Goal: Find specific page/section: Find specific page/section

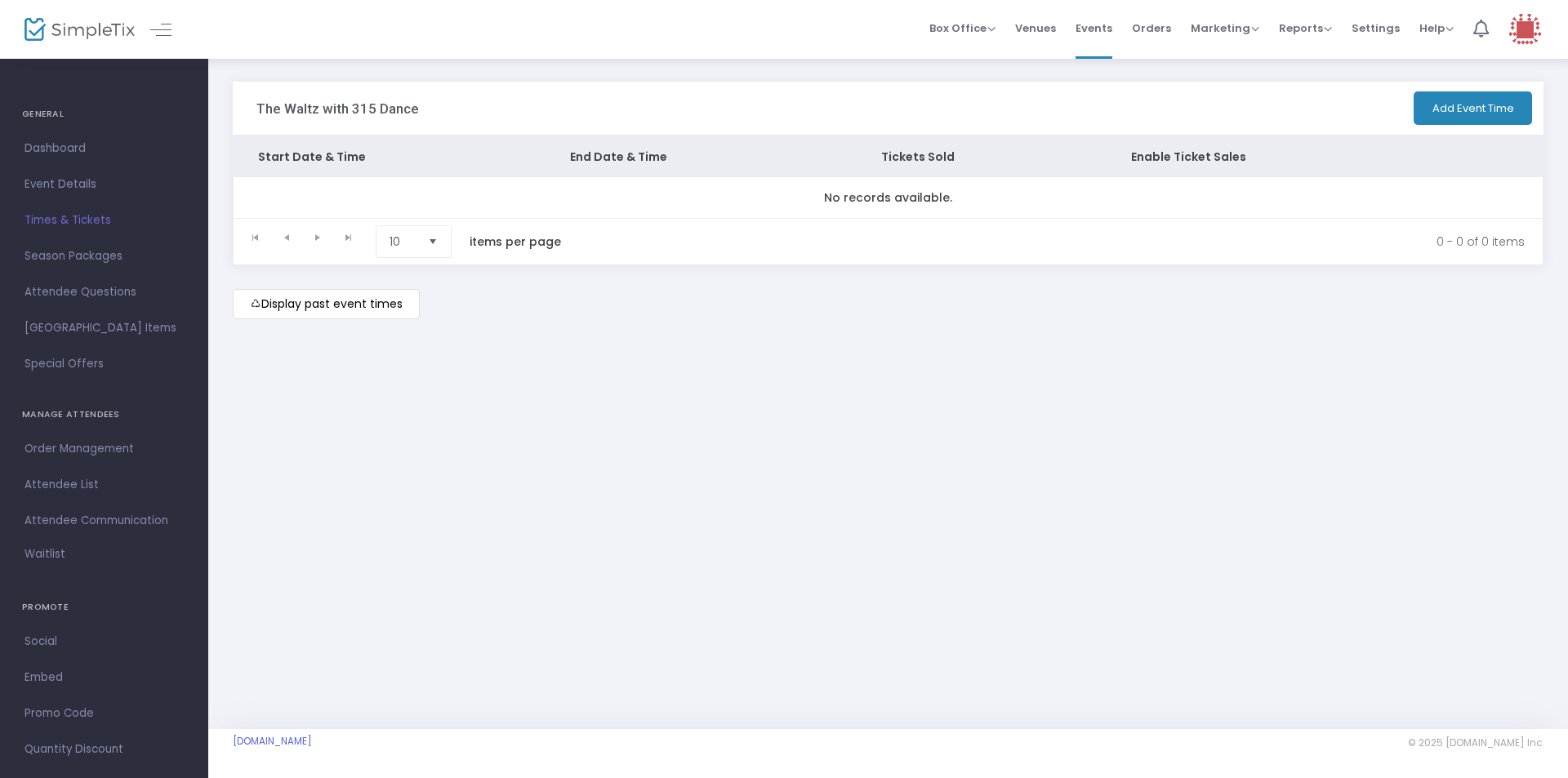
click at [82, 220] on span "Times & Tickets" at bounding box center [104, 220] width 159 height 21
click at [63, 24] on img at bounding box center [80, 30] width 111 height 24
